Goal: Task Accomplishment & Management: Use online tool/utility

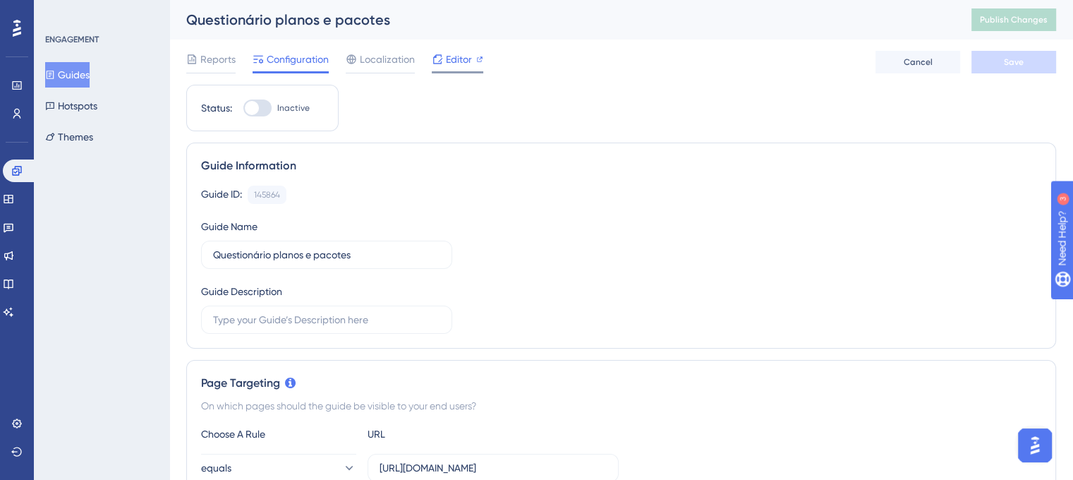
click at [450, 58] on span "Editor" at bounding box center [459, 59] width 26 height 17
click at [436, 61] on icon at bounding box center [437, 59] width 11 height 11
